Goal: Information Seeking & Learning: Find specific fact

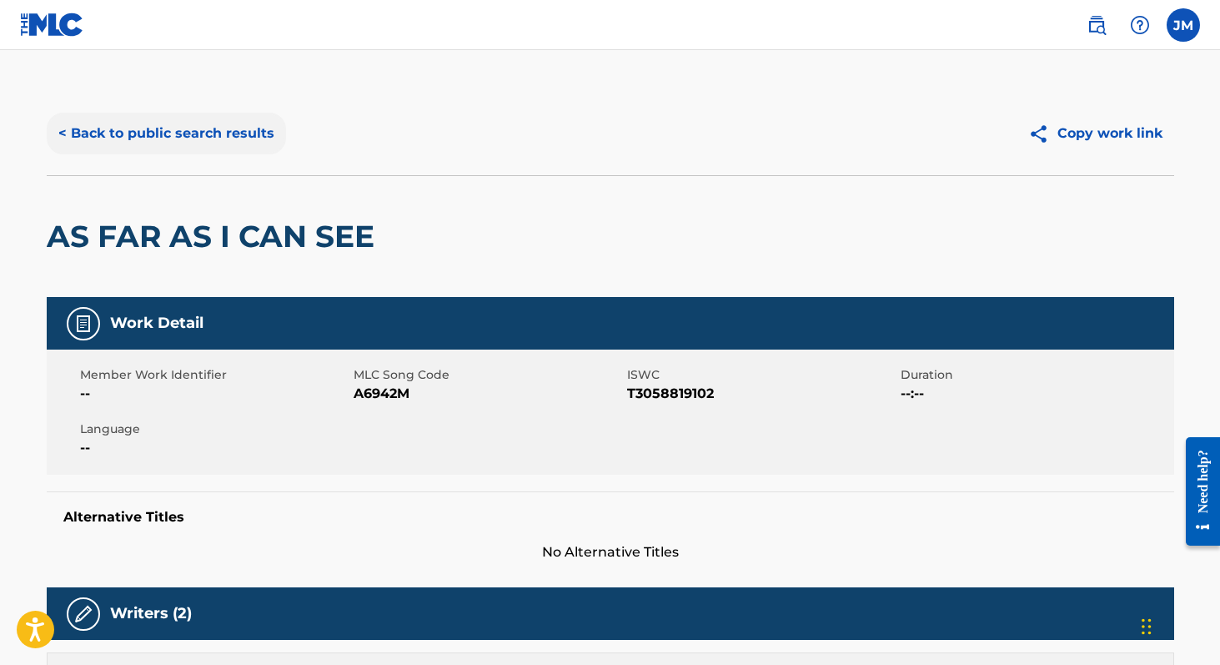
click at [206, 131] on button "< Back to public search results" at bounding box center [166, 134] width 239 height 42
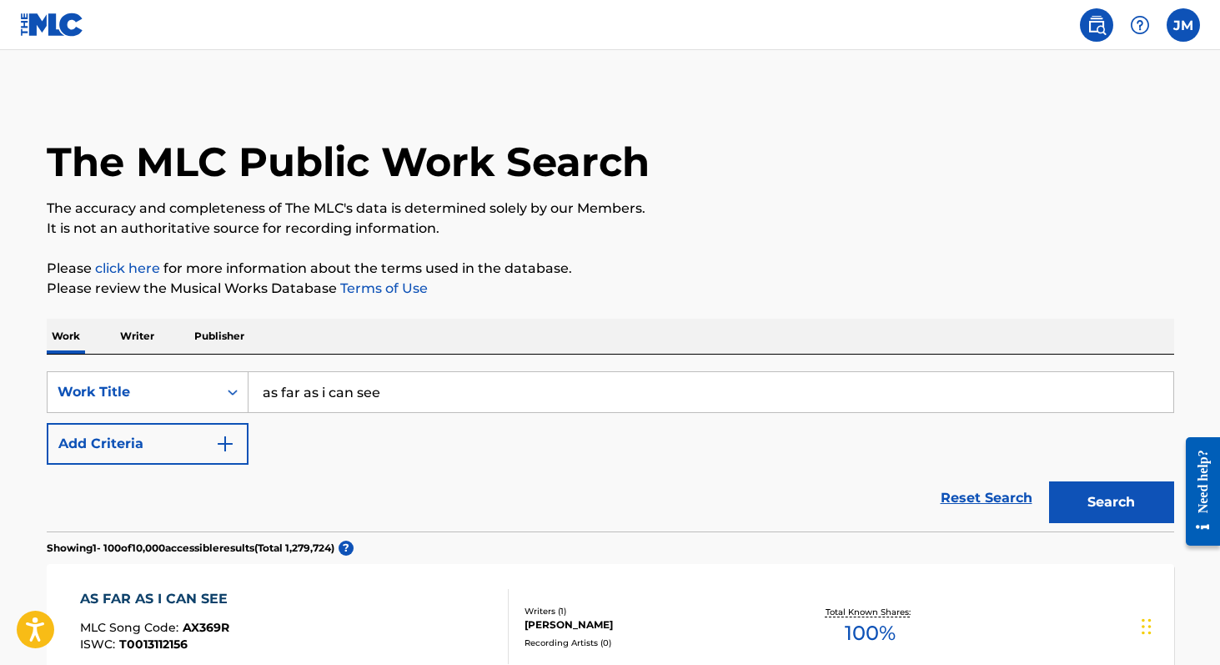
click at [306, 389] on input "as far as i can see" at bounding box center [711, 392] width 925 height 40
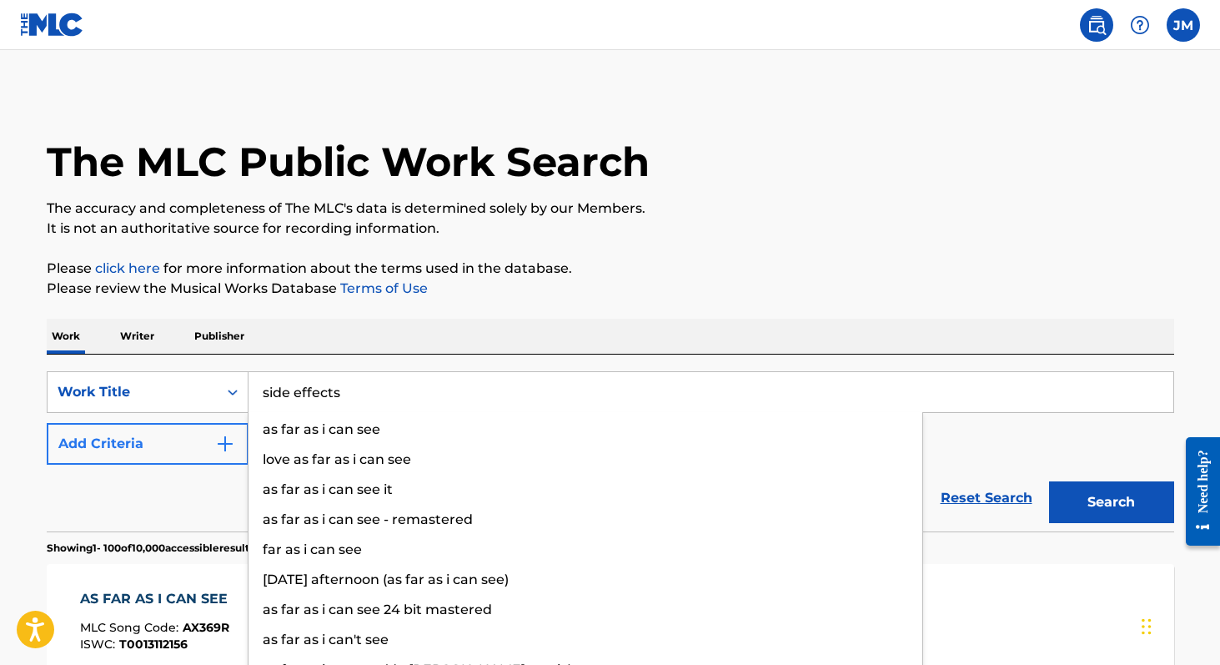
type input "side effects"
click at [228, 440] on img "Search Form" at bounding box center [225, 444] width 20 height 20
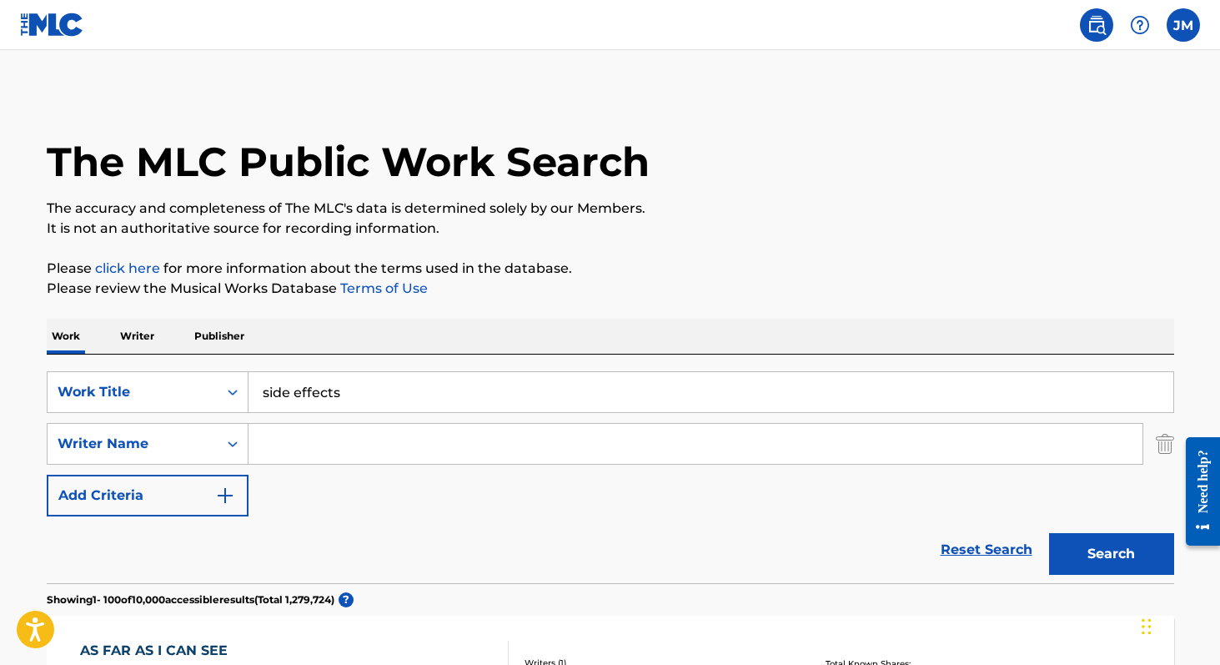
click at [297, 444] on input "Search Form" at bounding box center [696, 444] width 894 height 40
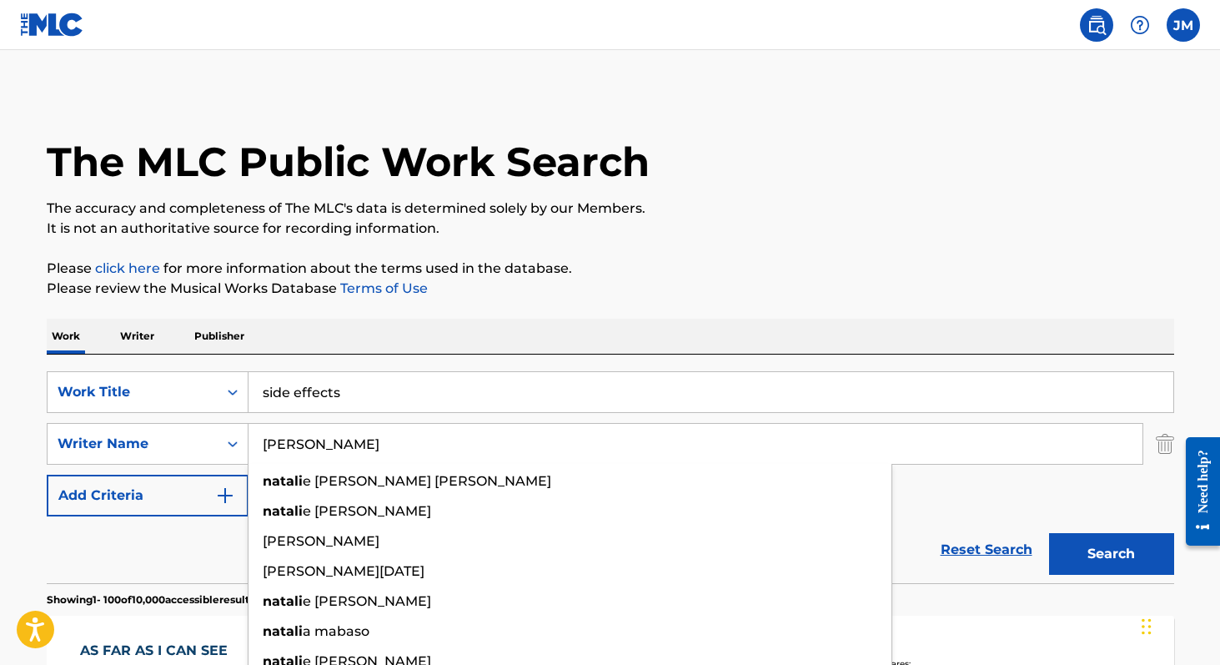
type input "[PERSON_NAME]"
click at [1049, 533] on button "Search" at bounding box center [1111, 554] width 125 height 42
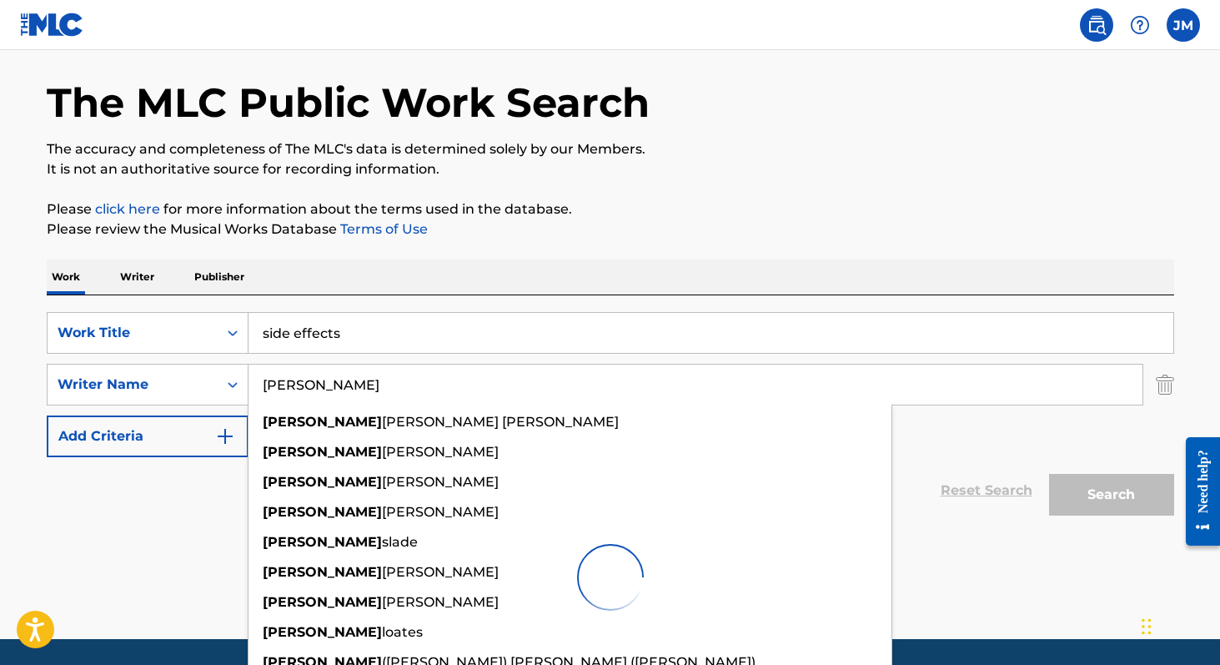
scroll to position [113, 0]
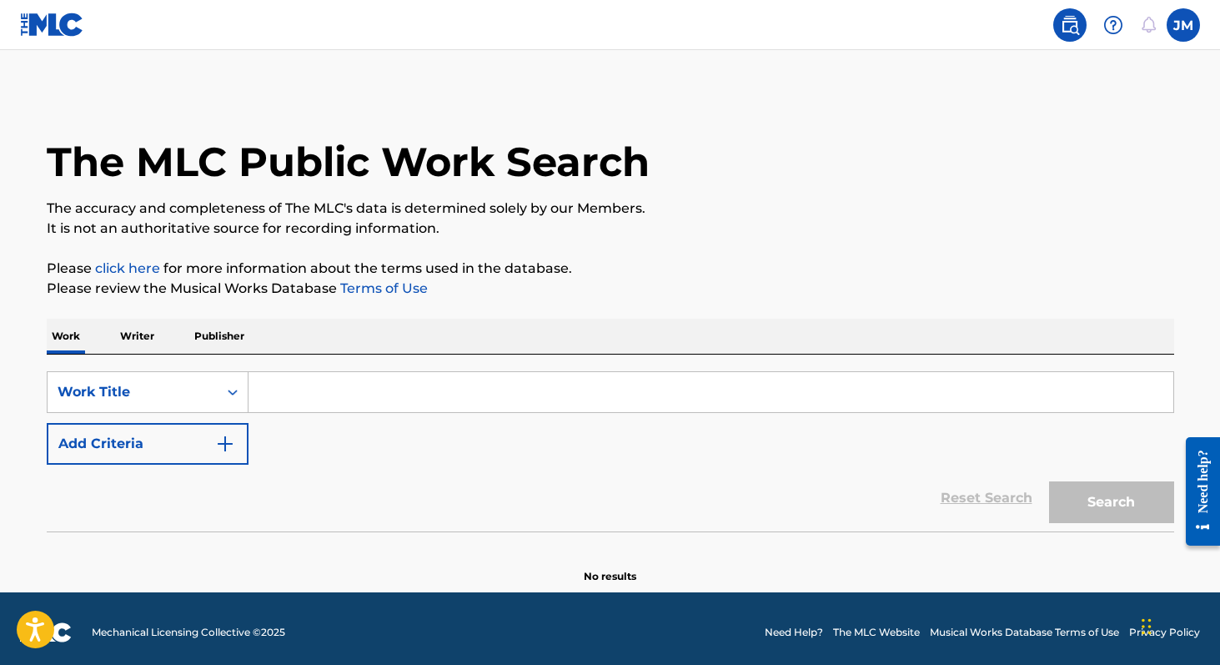
click at [365, 396] on input "Search Form" at bounding box center [711, 392] width 925 height 40
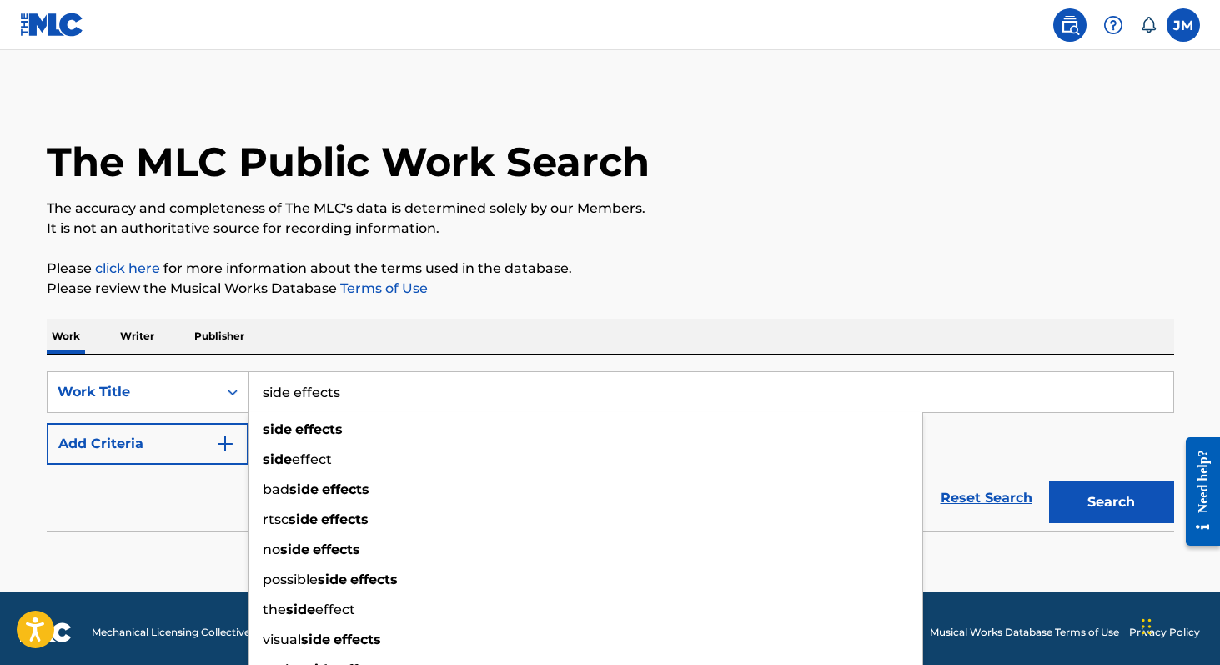
type input "side effects"
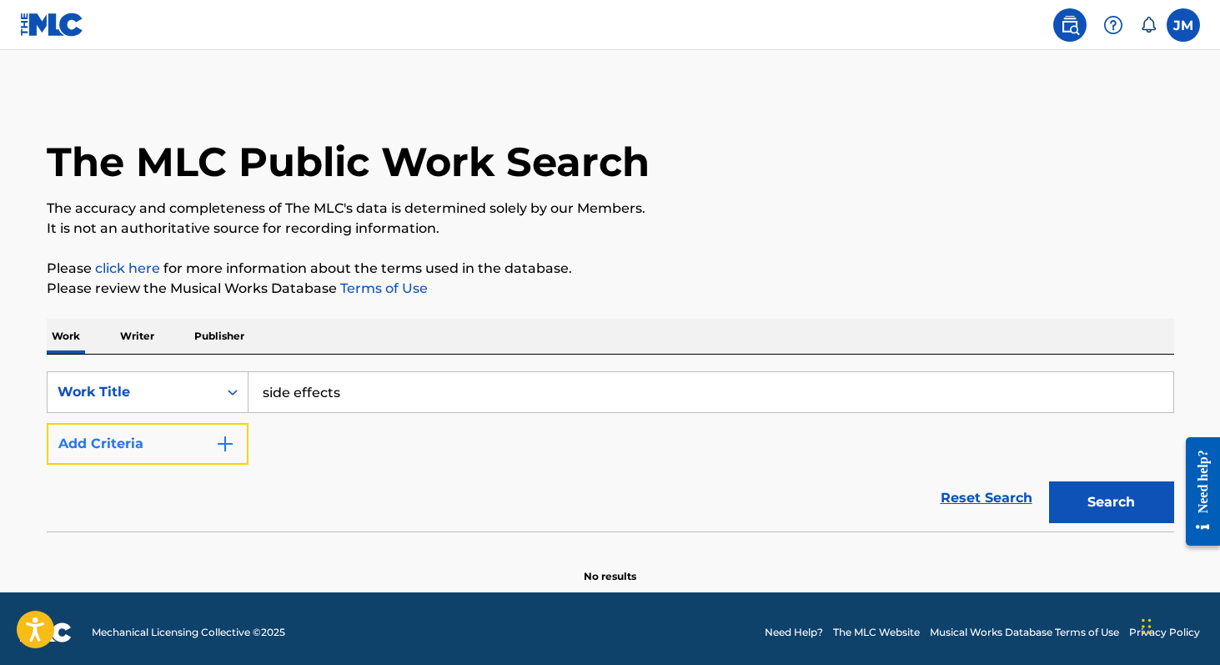
click at [223, 434] on img "Search Form" at bounding box center [225, 444] width 20 height 20
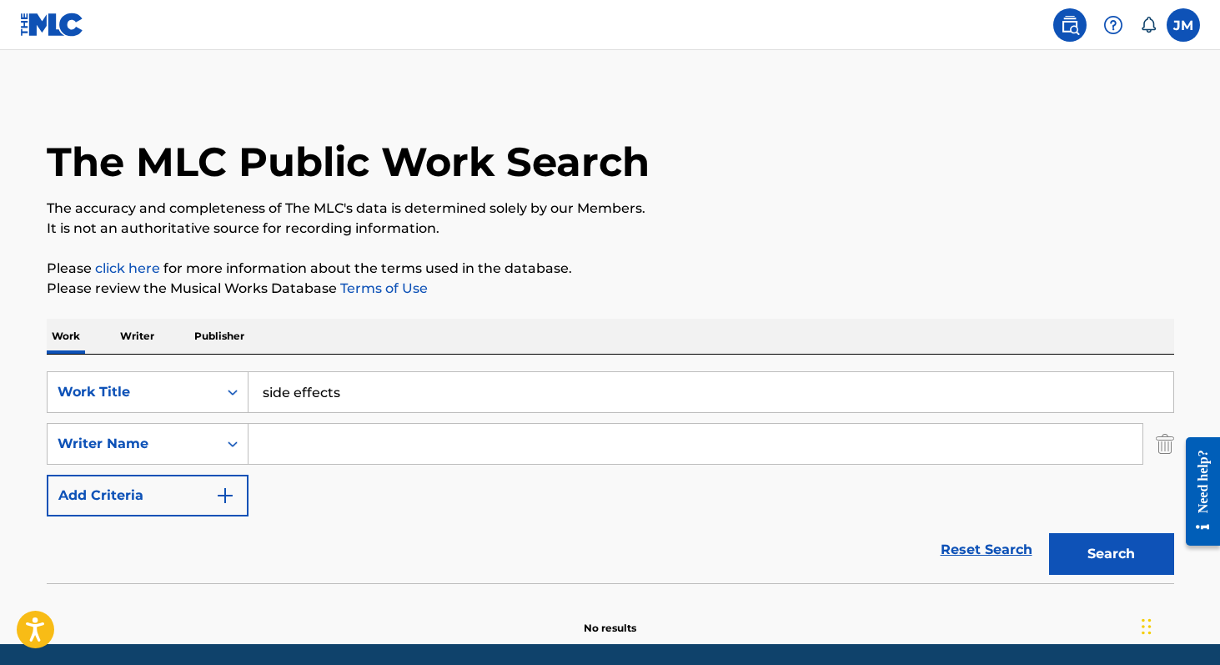
click at [294, 445] on input "Search Form" at bounding box center [696, 444] width 894 height 40
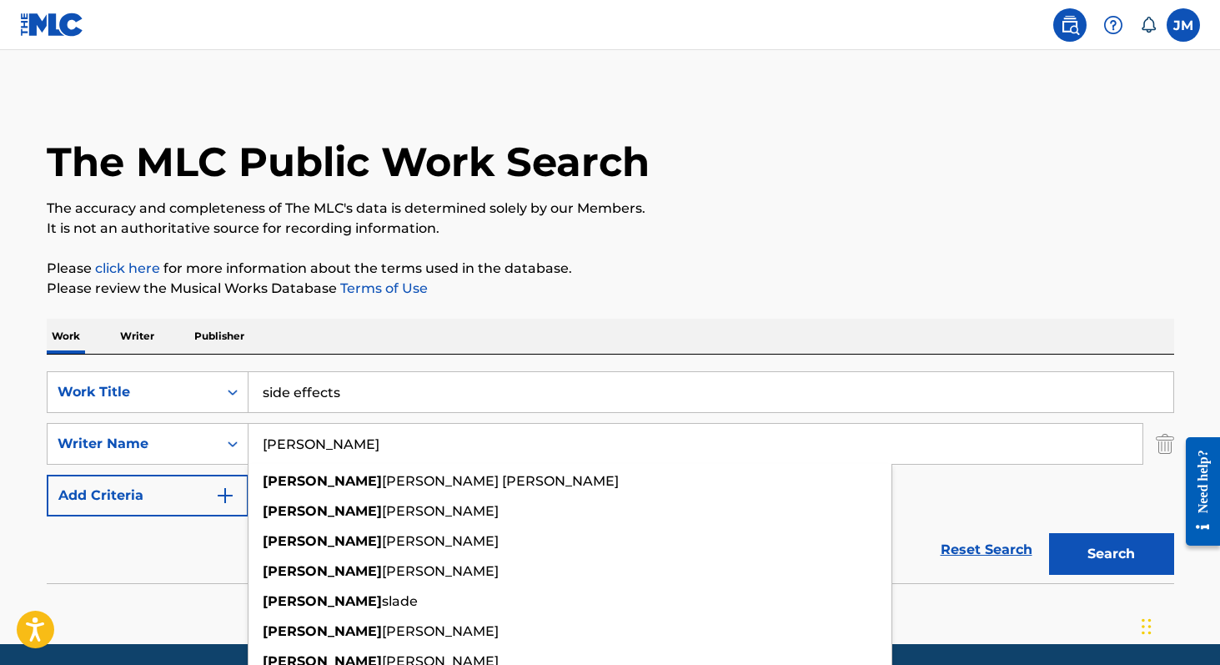
click at [1049, 533] on button "Search" at bounding box center [1111, 554] width 125 height 42
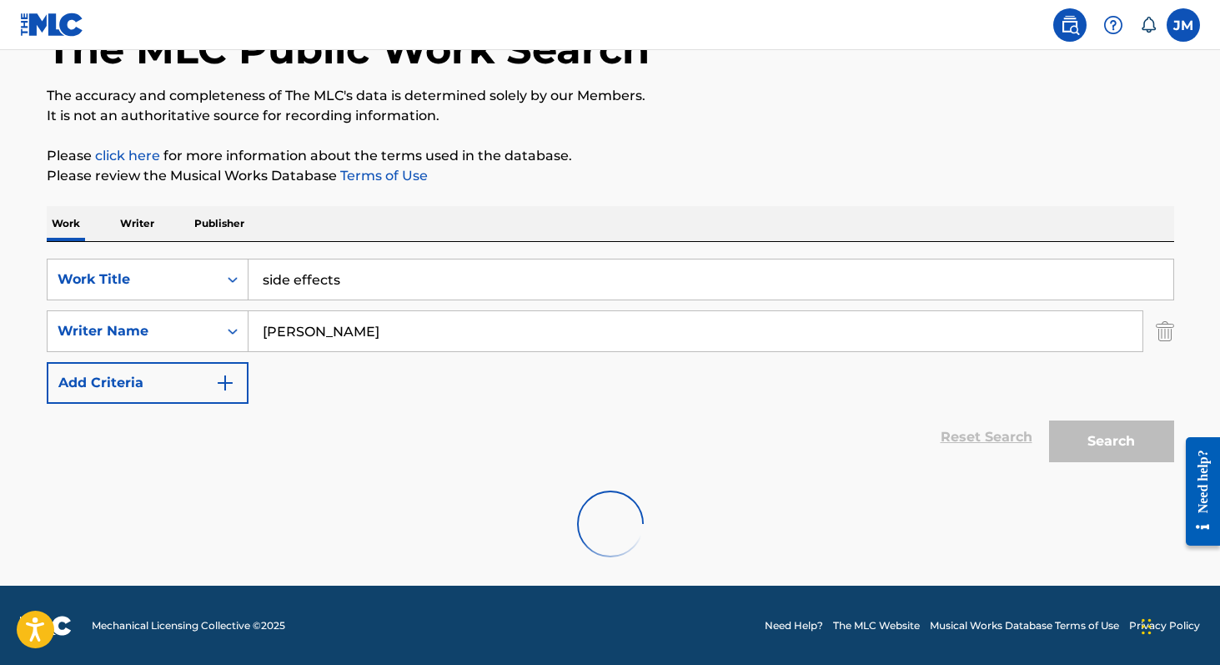
scroll to position [113, 0]
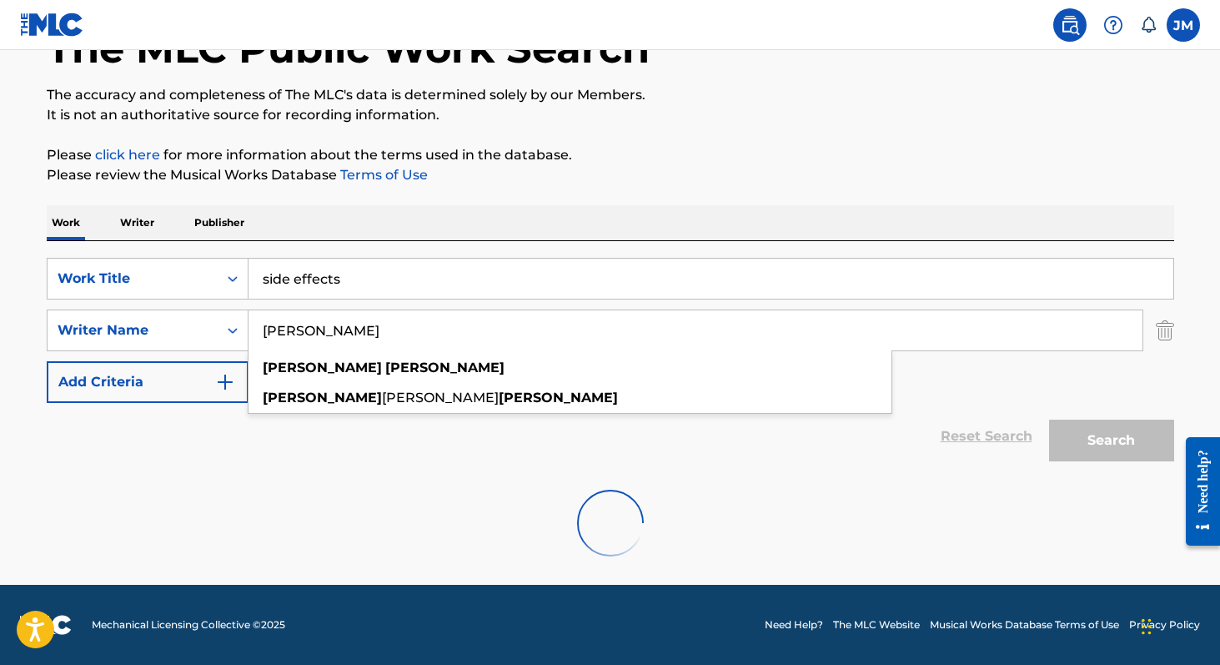
type input "[PERSON_NAME]"
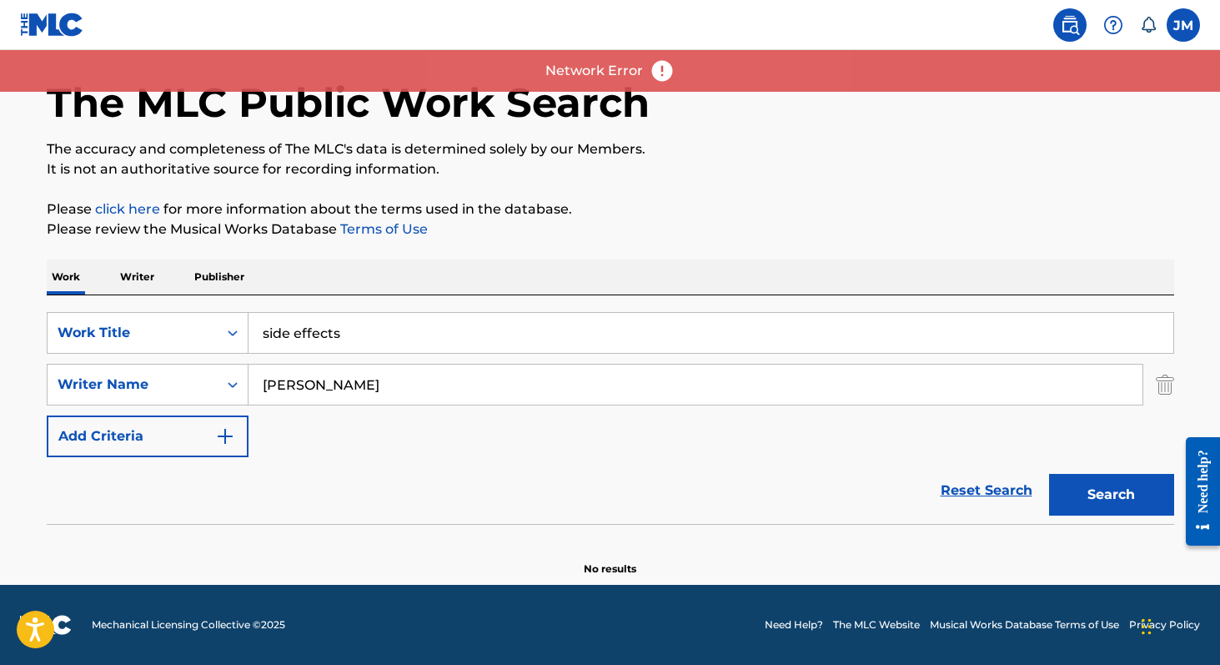
scroll to position [59, 0]
